Goal: Task Accomplishment & Management: Manage account settings

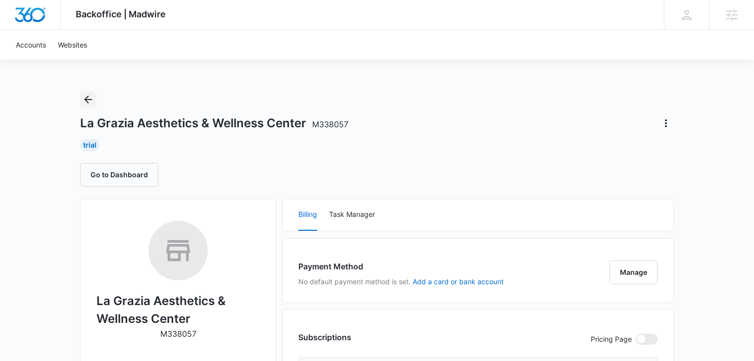
click at [91, 97] on icon "Back" at bounding box center [88, 100] width 12 height 12
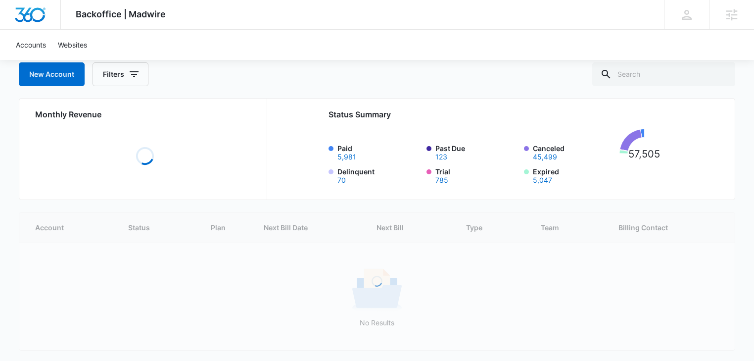
scroll to position [93, 0]
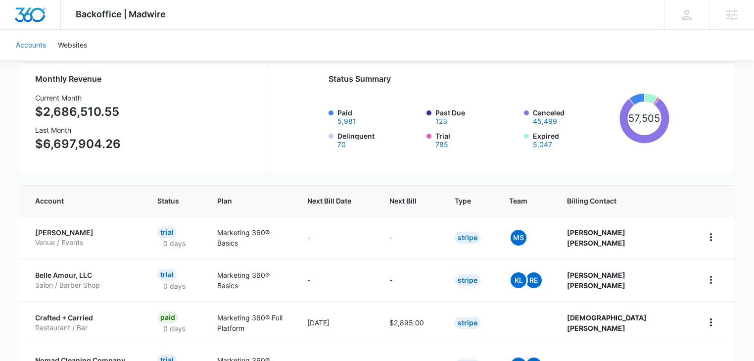
click at [25, 46] on link "Accounts" at bounding box center [31, 45] width 42 height 30
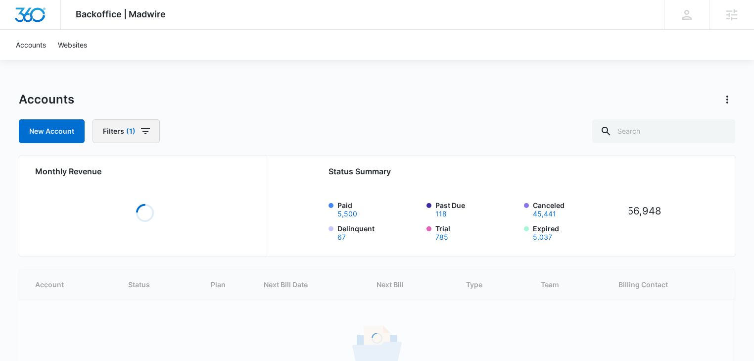
click at [141, 130] on icon "button" at bounding box center [146, 131] width 12 height 12
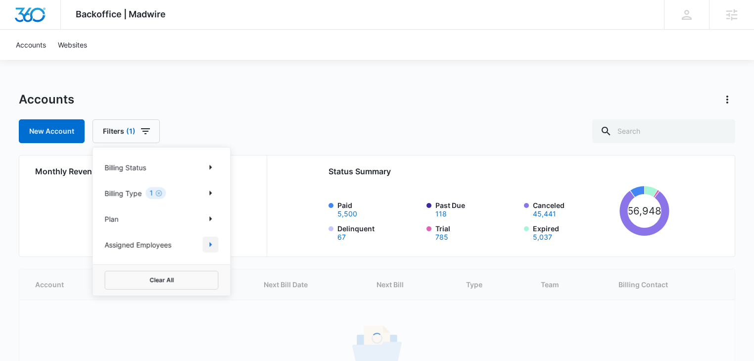
click at [211, 245] on icon "Show Assigned Employees filters" at bounding box center [210, 244] width 12 height 12
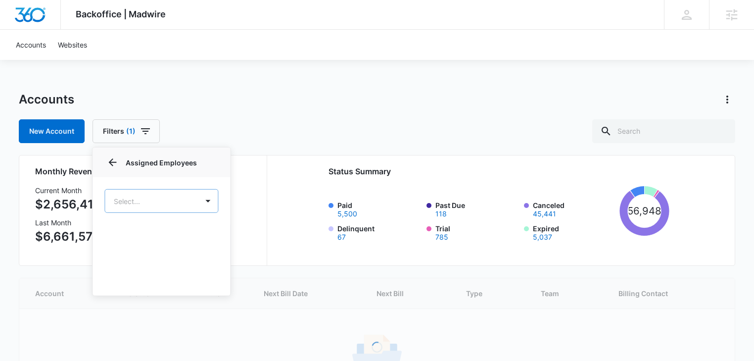
click at [175, 202] on body "Backoffice | Madwire Apps Settings [PERSON_NAME] [PERSON_NAME][EMAIL_ADDRESS][P…" at bounding box center [377, 231] width 754 height 462
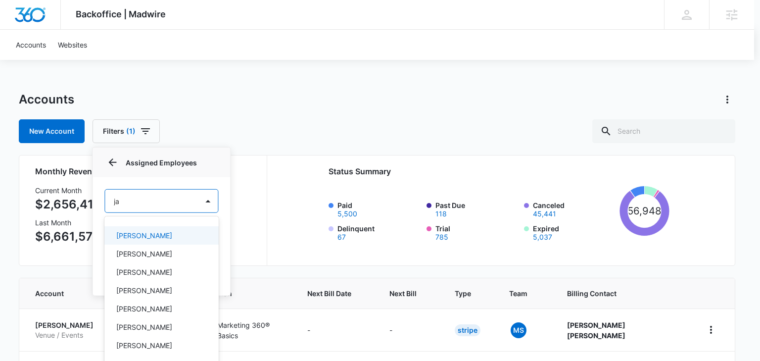
type input "j"
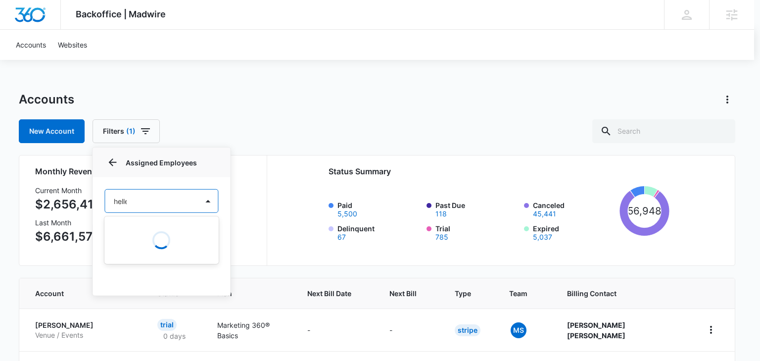
type input "[PERSON_NAME]"
click at [141, 238] on p "[PERSON_NAME]" at bounding box center [144, 235] width 56 height 10
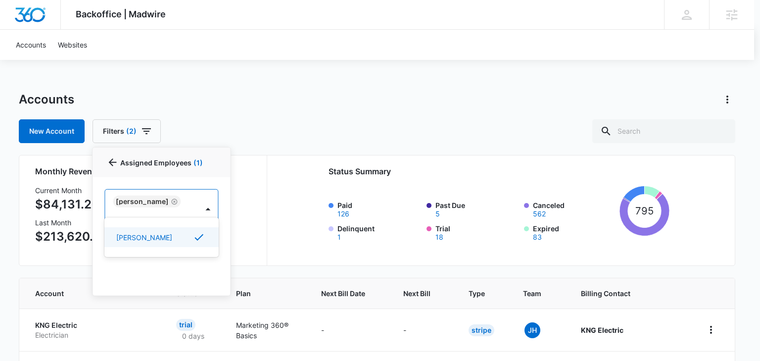
click at [283, 99] on div at bounding box center [380, 180] width 760 height 361
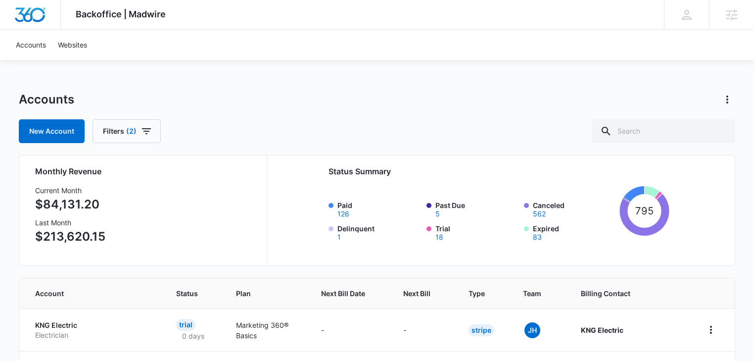
click at [283, 97] on div "Accounts" at bounding box center [377, 100] width 716 height 16
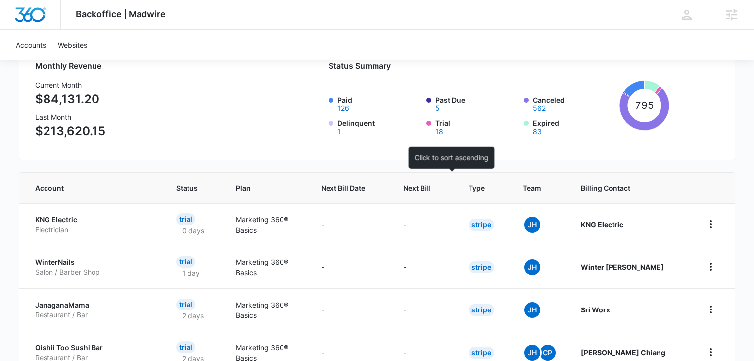
click at [430, 188] on span "Next Bill" at bounding box center [416, 188] width 27 height 10
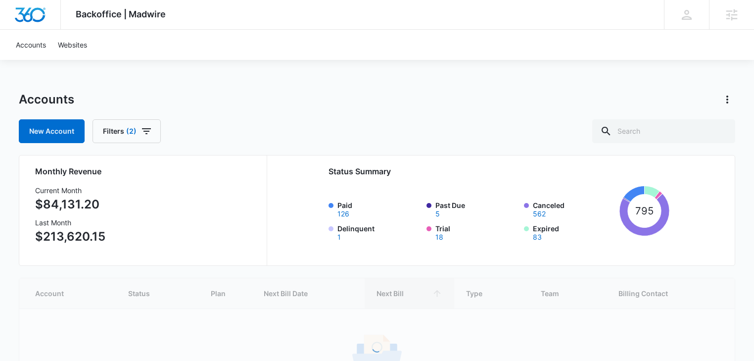
scroll to position [101, 0]
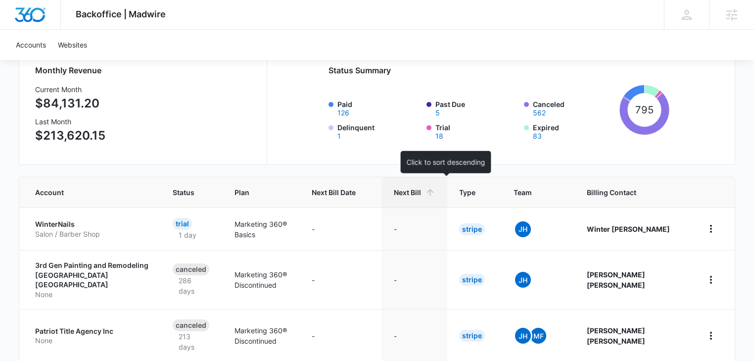
click at [421, 193] on span "Next Bill" at bounding box center [407, 192] width 27 height 10
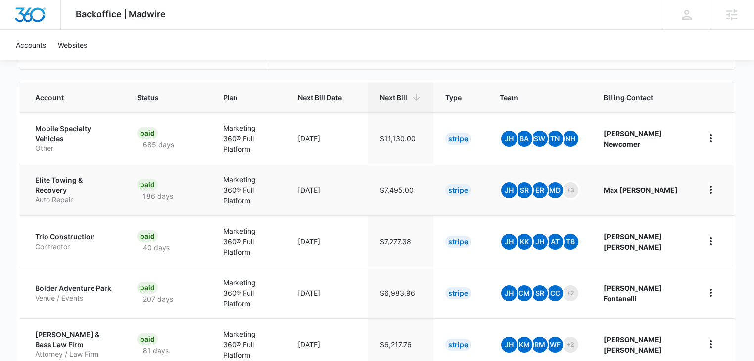
scroll to position [211, 0]
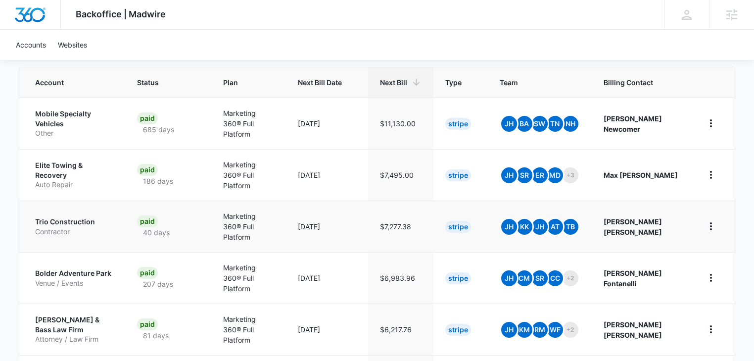
click at [59, 227] on p "Contractor" at bounding box center [74, 232] width 78 height 10
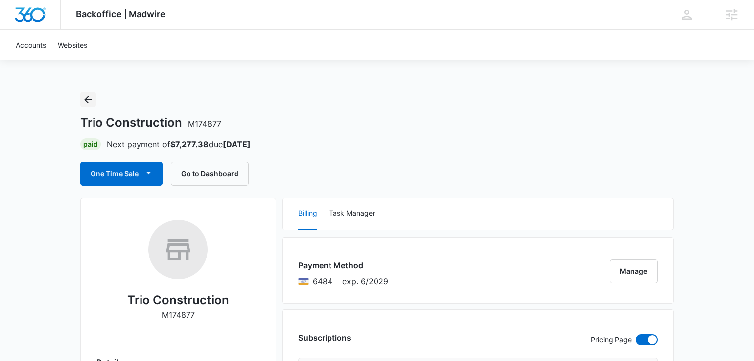
click at [87, 99] on icon "Back" at bounding box center [88, 99] width 8 height 8
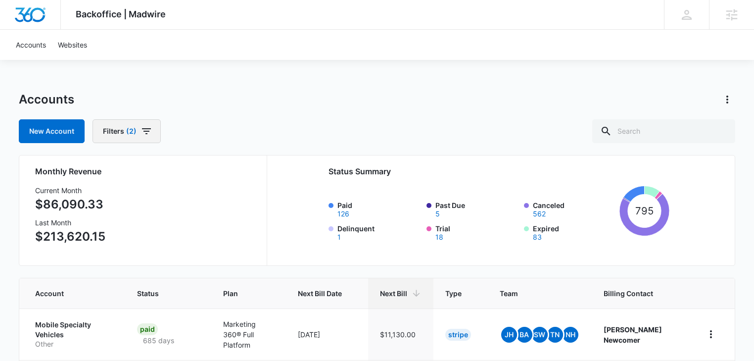
click at [145, 136] on icon "button" at bounding box center [147, 131] width 12 height 12
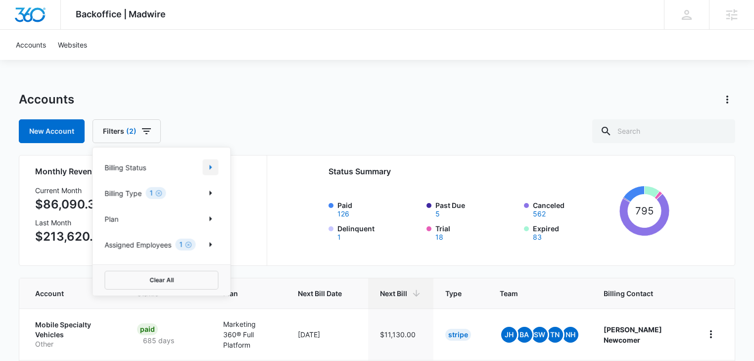
click at [212, 168] on icon "Show Billing Status filters" at bounding box center [210, 167] width 12 height 12
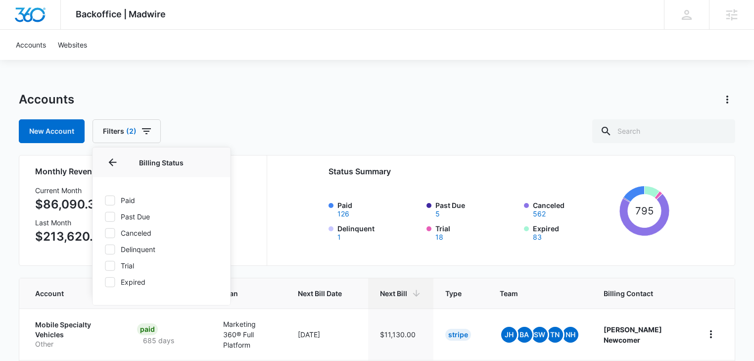
click at [108, 233] on icon at bounding box center [109, 232] width 9 height 9
click at [105, 233] on input "Canceled" at bounding box center [104, 233] width 0 height 0
checkbox input "true"
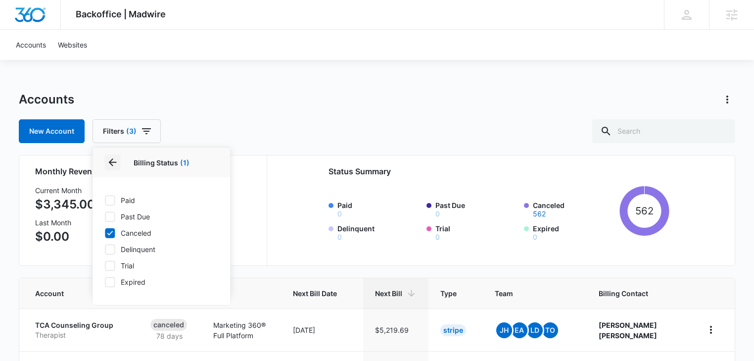
click at [113, 161] on icon "Back" at bounding box center [113, 162] width 8 height 8
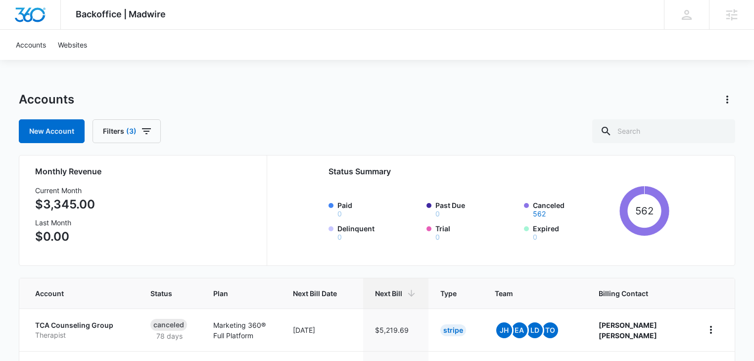
click at [380, 94] on div "Accounts" at bounding box center [377, 100] width 716 height 16
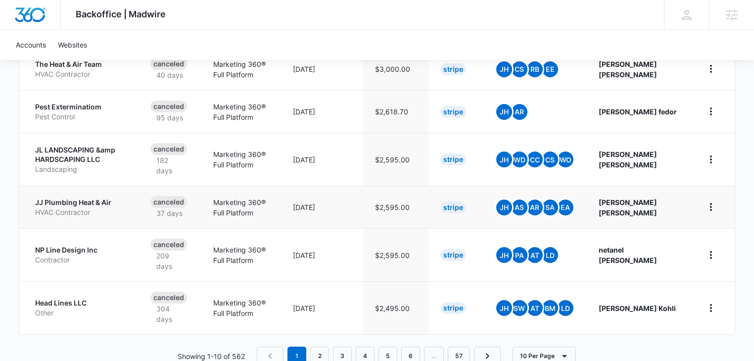
scroll to position [478, 0]
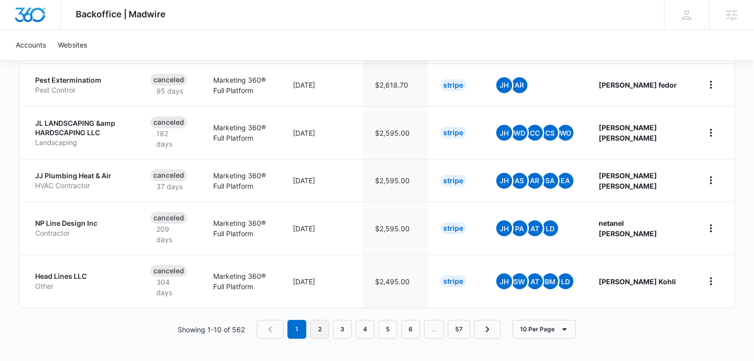
click at [328, 330] on link "2" at bounding box center [319, 329] width 19 height 19
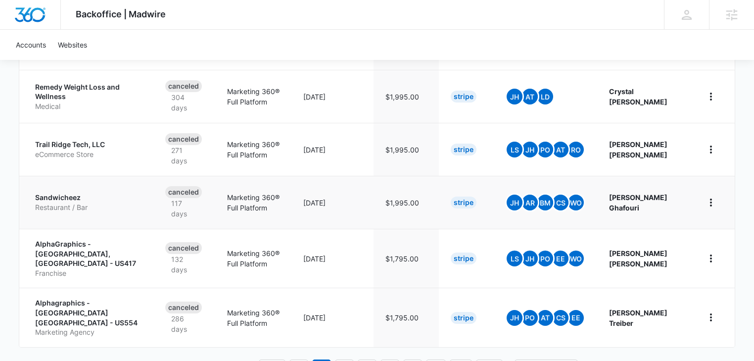
scroll to position [520, 0]
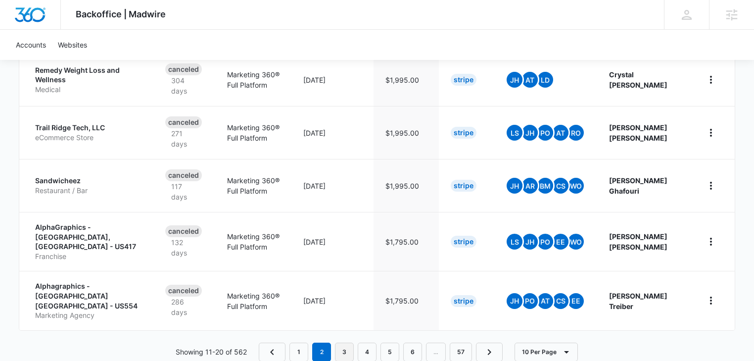
click at [346, 342] on link "3" at bounding box center [344, 351] width 19 height 19
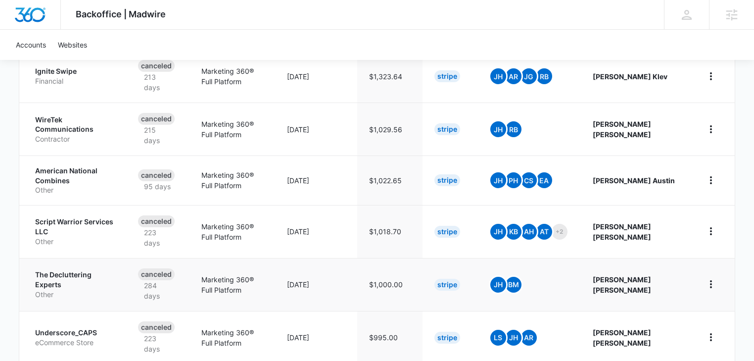
scroll to position [517, 0]
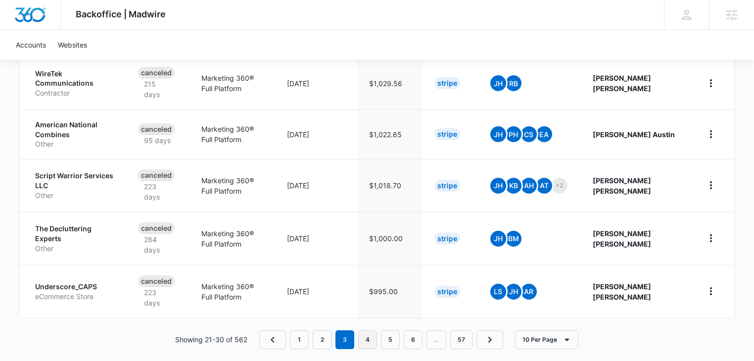
click at [364, 332] on link "4" at bounding box center [367, 339] width 19 height 19
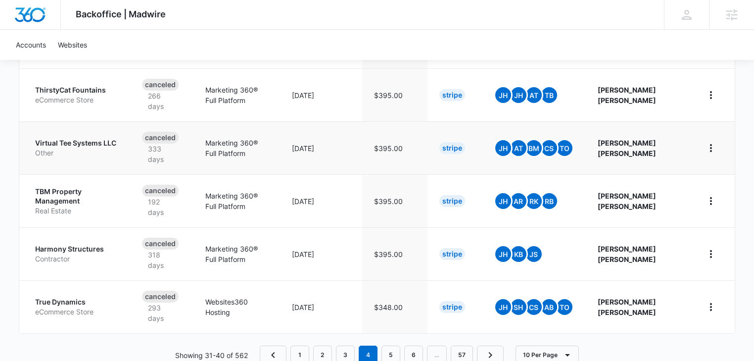
scroll to position [530, 0]
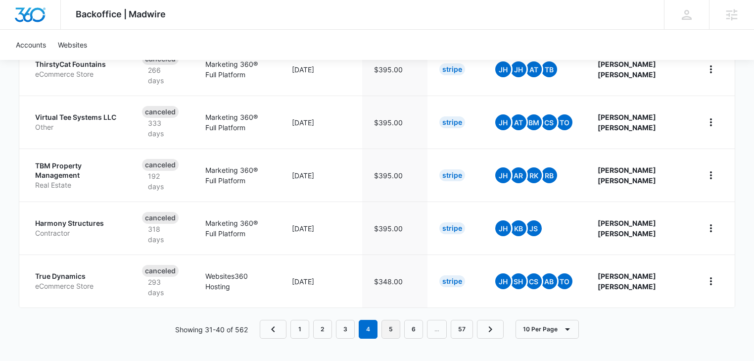
click at [394, 322] on link "5" at bounding box center [390, 329] width 19 height 19
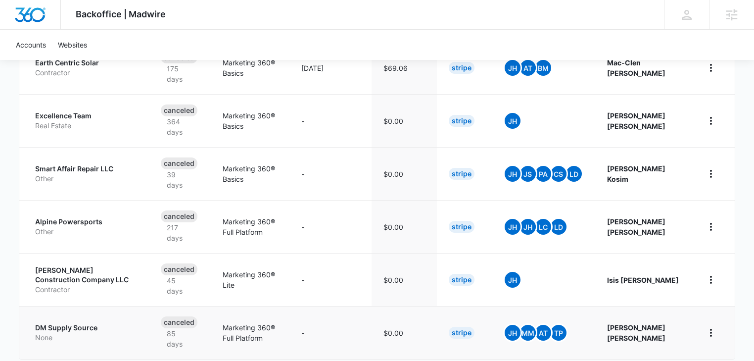
scroll to position [506, 0]
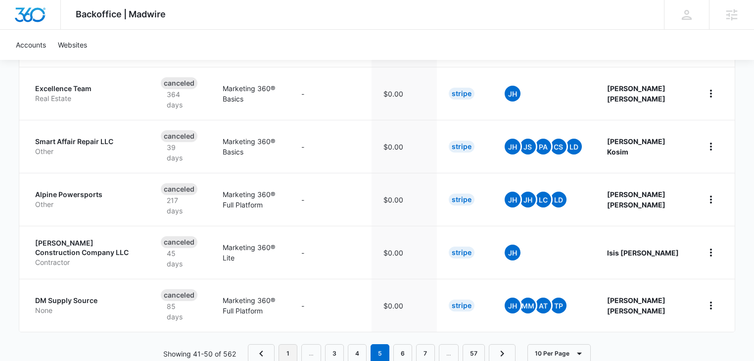
click at [294, 344] on link "1" at bounding box center [288, 353] width 19 height 19
